Goal: Navigation & Orientation: Find specific page/section

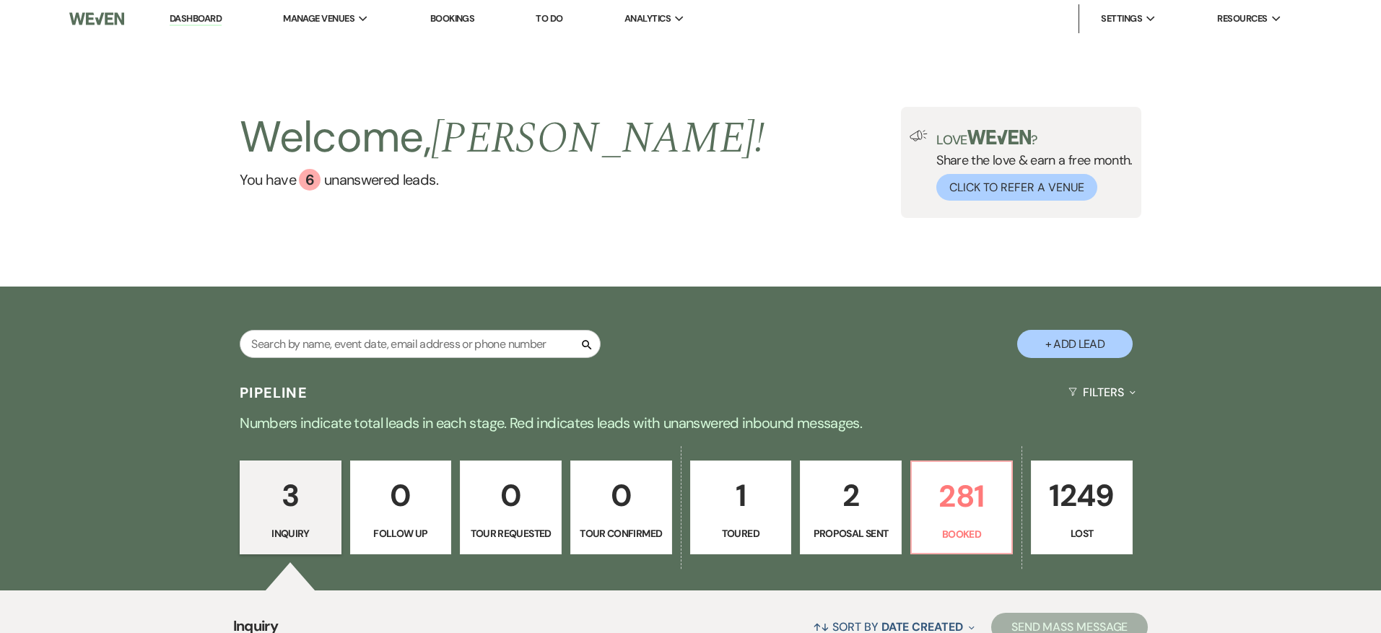
click at [469, 14] on link "Bookings" at bounding box center [452, 18] width 45 height 12
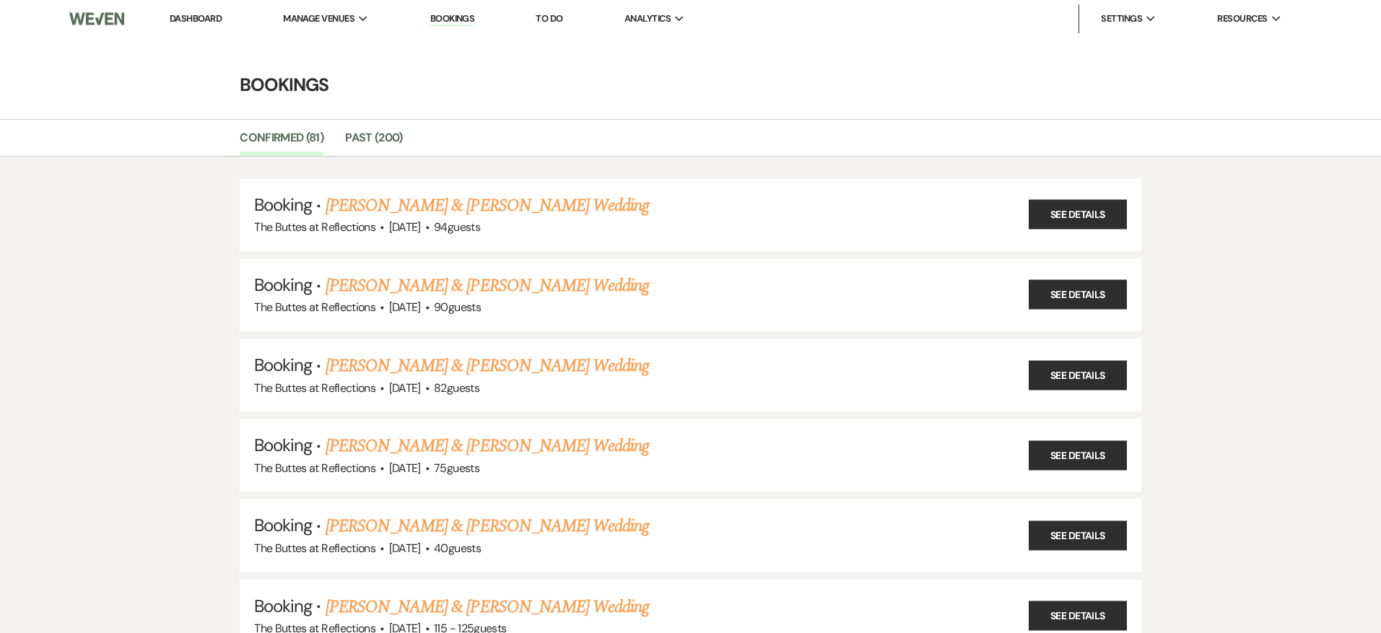
click at [215, 19] on link "Dashboard" at bounding box center [196, 18] width 52 height 12
